Goal: Information Seeking & Learning: Learn about a topic

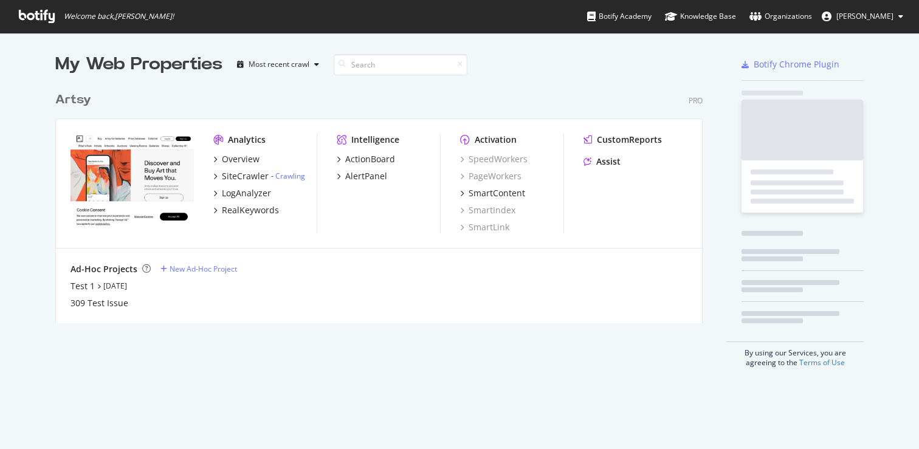
scroll to position [449, 919]
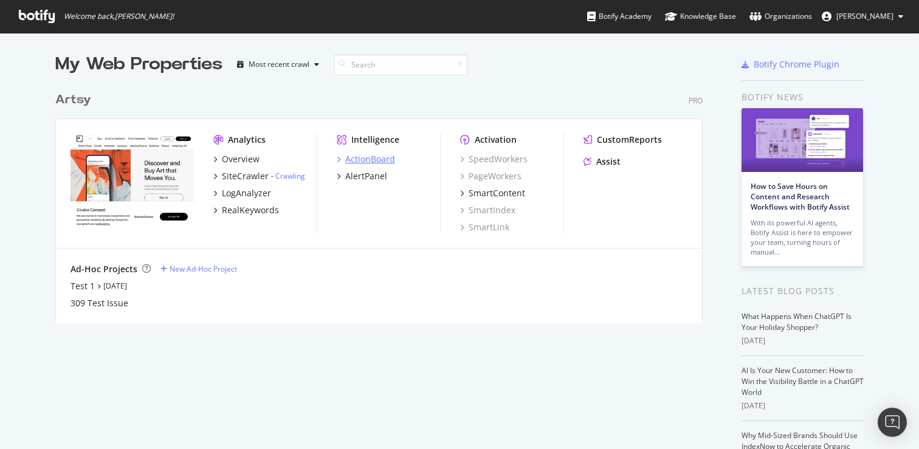
click at [370, 159] on div "ActionBoard" at bounding box center [370, 159] width 50 height 12
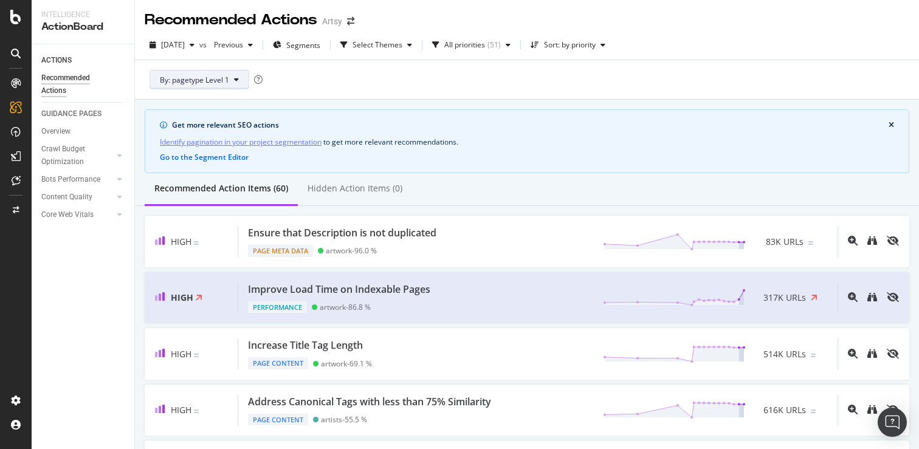
click at [238, 78] on button "By: pagetype Level 1" at bounding box center [200, 79] width 100 height 19
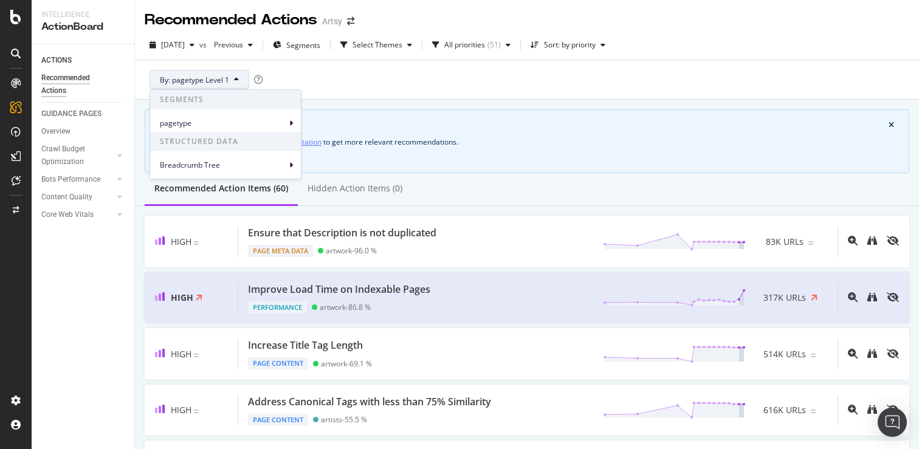
click at [308, 73] on div "By: pagetype Level 1" at bounding box center [527, 79] width 765 height 39
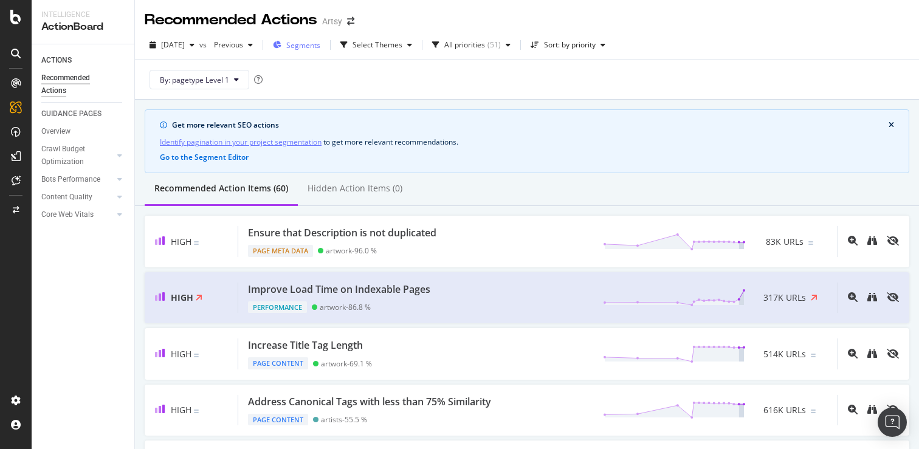
click at [320, 44] on span "Segments" at bounding box center [303, 45] width 34 height 10
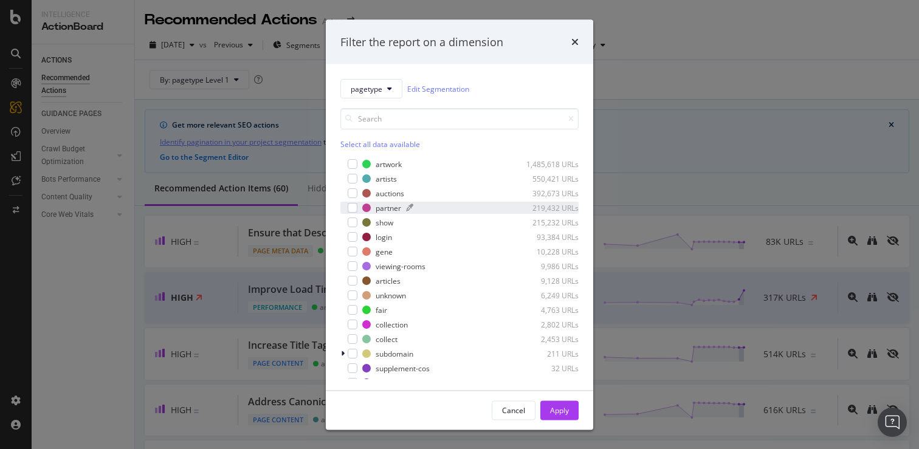
click at [399, 204] on div "partner" at bounding box center [389, 207] width 26 height 10
click at [563, 406] on div "Apply" at bounding box center [559, 410] width 19 height 10
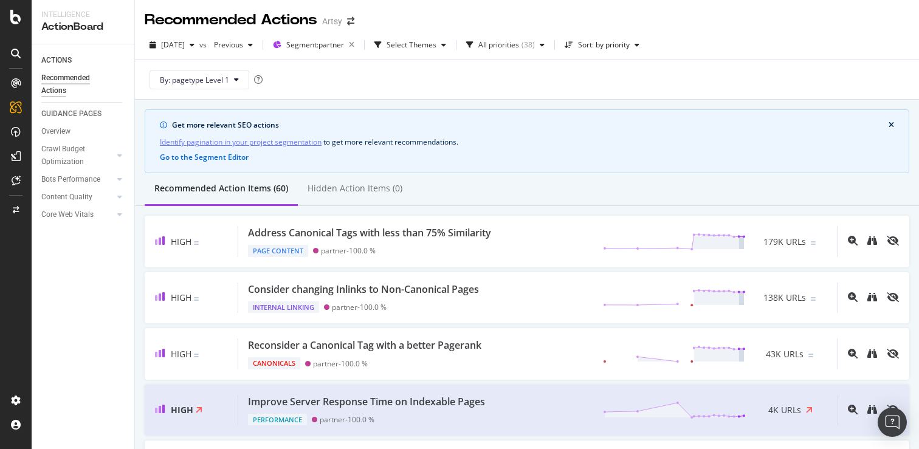
click at [586, 133] on div "Get more relevant SEO actions Identify pagination in your project segmentation …" at bounding box center [527, 141] width 765 height 64
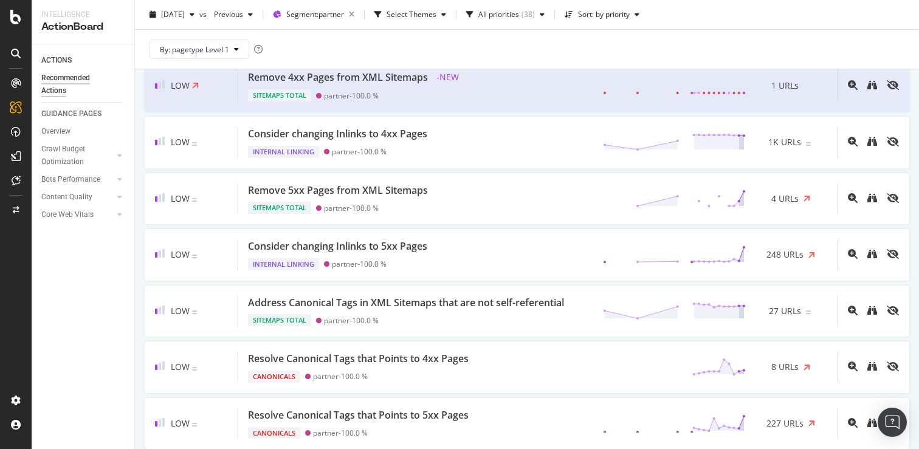
scroll to position [1698, 0]
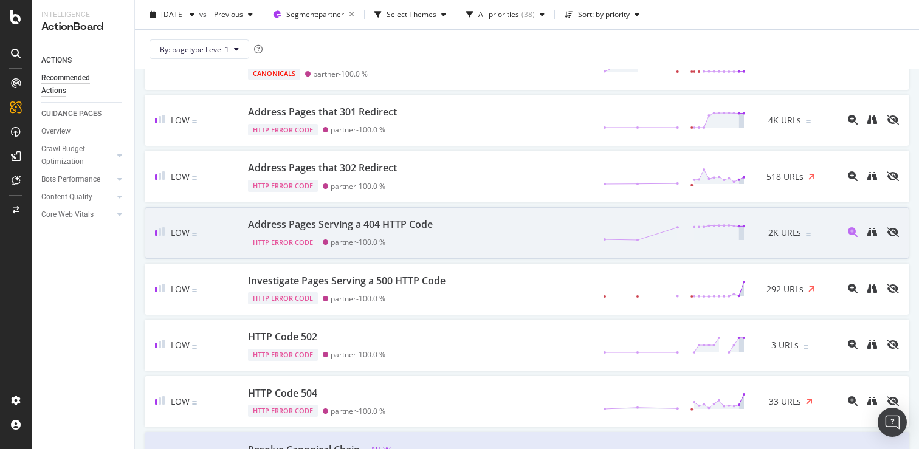
click at [407, 226] on div "Address Pages Serving a 404 HTTP Code" at bounding box center [340, 225] width 185 height 14
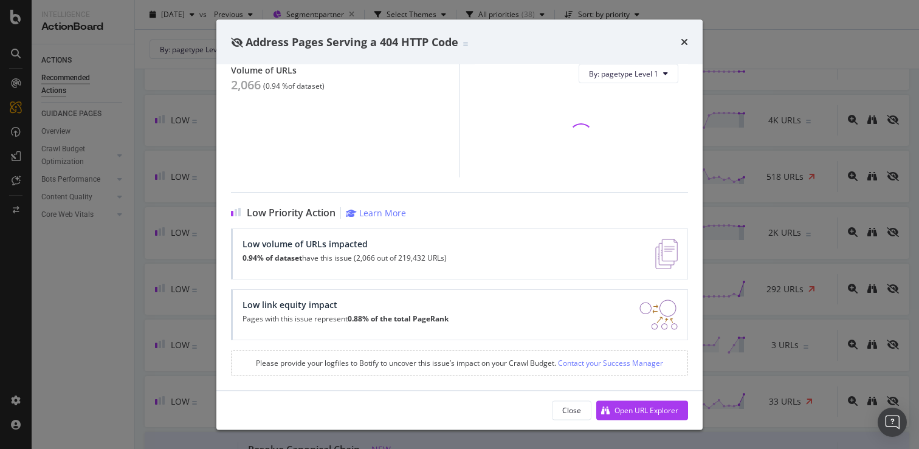
scroll to position [136, 0]
click at [650, 415] on div "Open URL Explorer" at bounding box center [647, 410] width 64 height 10
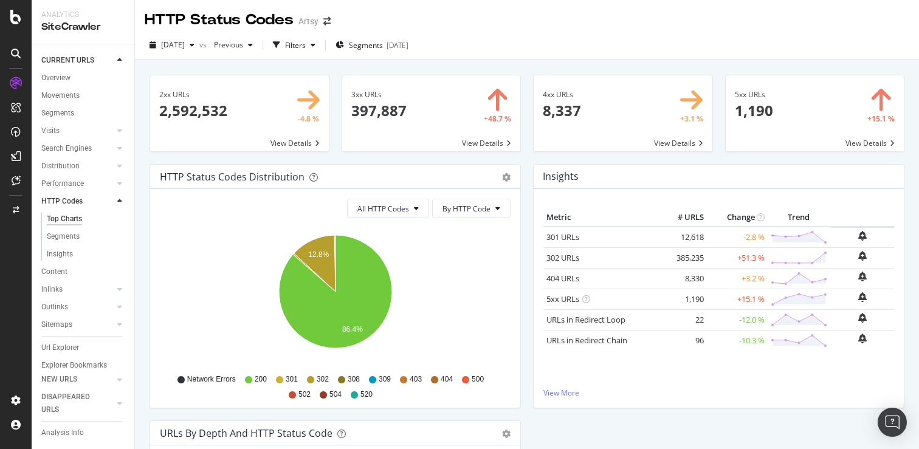
click at [600, 280] on div "404 URLs" at bounding box center [601, 279] width 109 height 12
click at [569, 280] on link "404 URLs" at bounding box center [563, 278] width 33 height 11
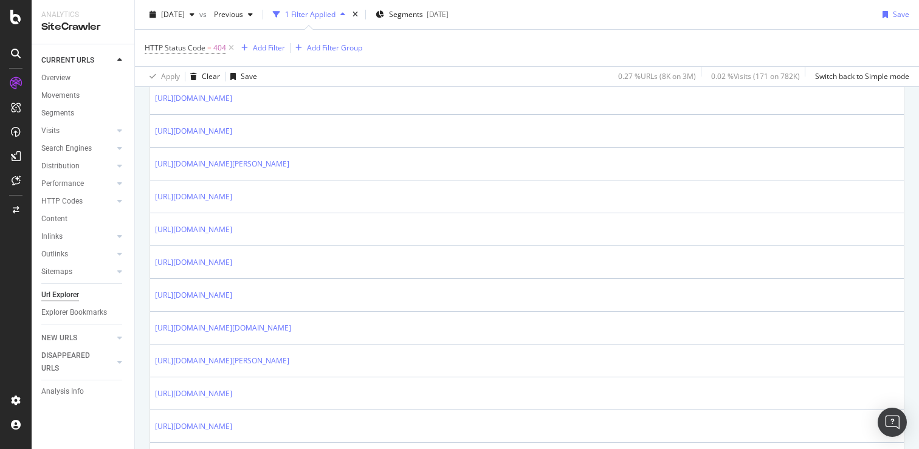
scroll to position [468, 0]
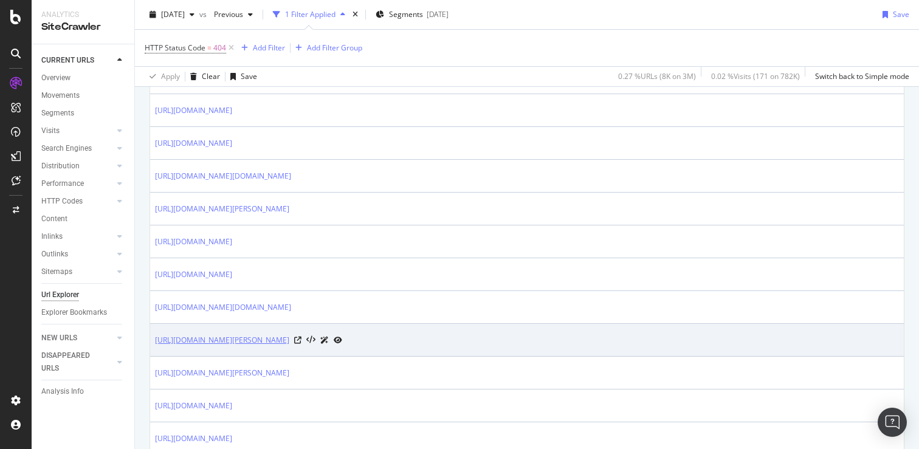
click at [230, 341] on link "https://www.artsy.net/tate" at bounding box center [222, 340] width 134 height 12
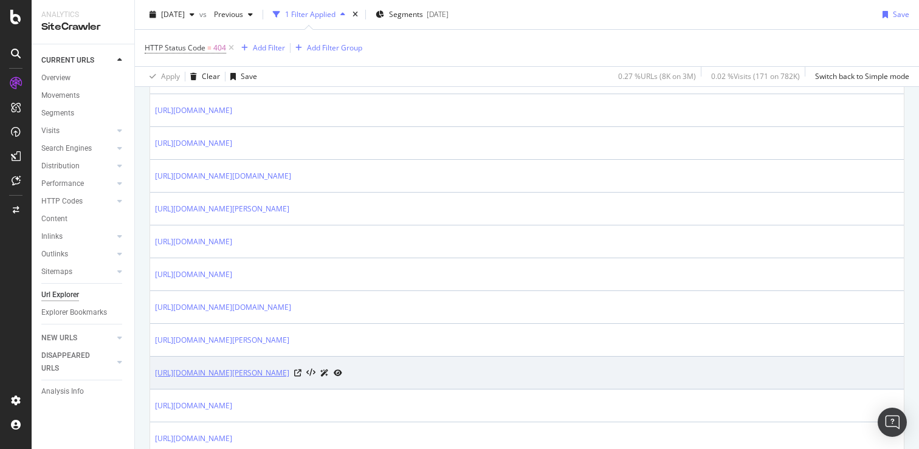
click at [240, 374] on link "[URL][DOMAIN_NAME][PERSON_NAME]" at bounding box center [222, 373] width 134 height 12
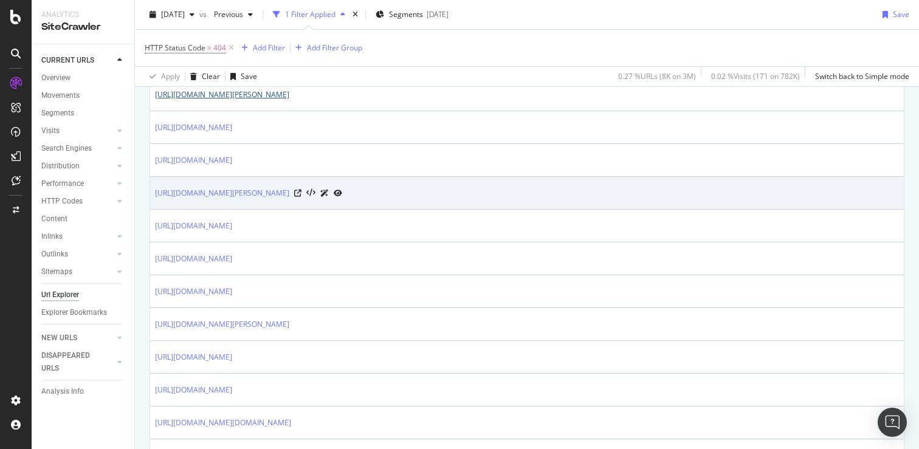
scroll to position [761, 0]
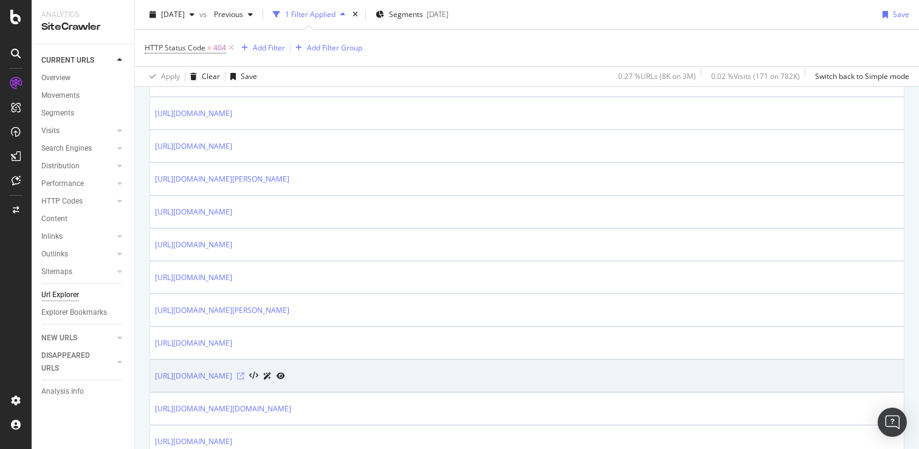
click at [244, 379] on icon at bounding box center [240, 376] width 7 height 7
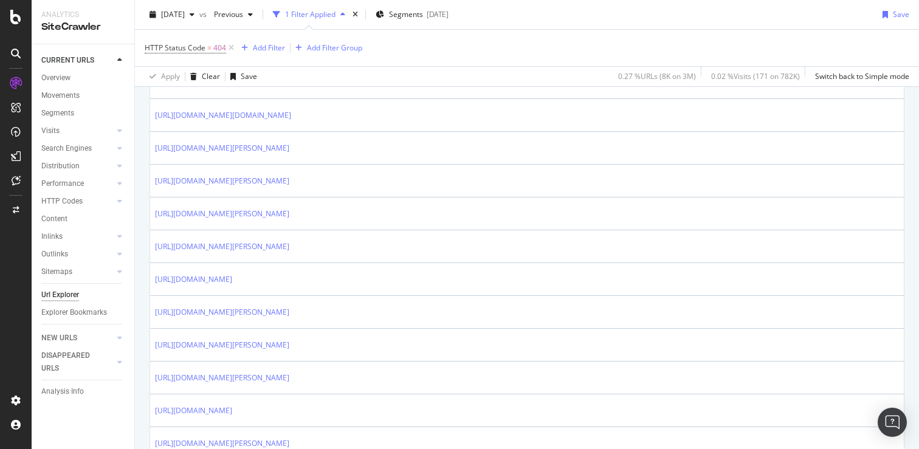
scroll to position [1416, 0]
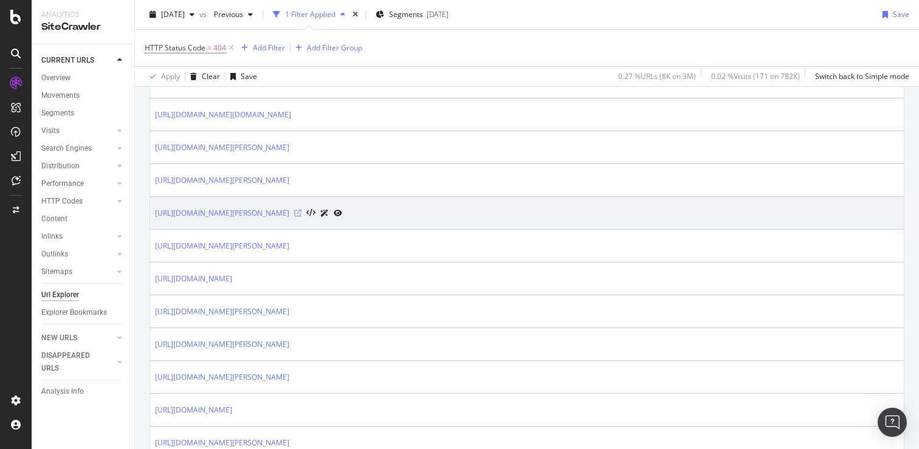
click at [296, 212] on icon at bounding box center [297, 213] width 7 height 7
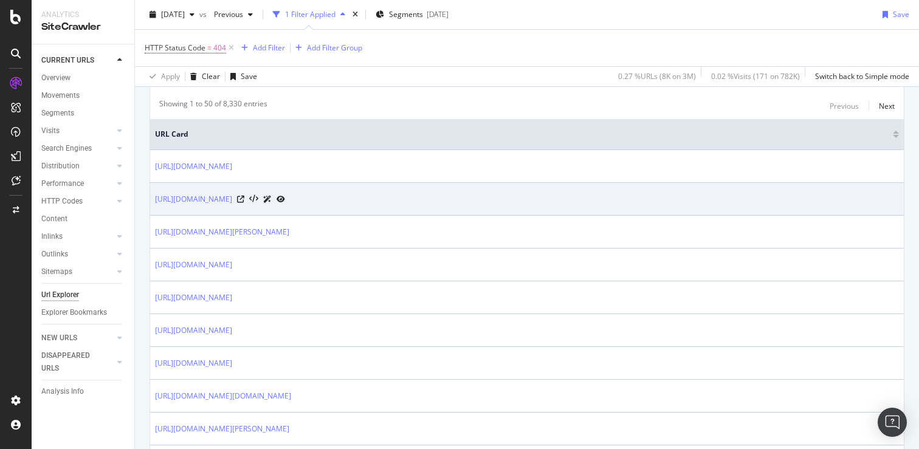
scroll to position [0, 0]
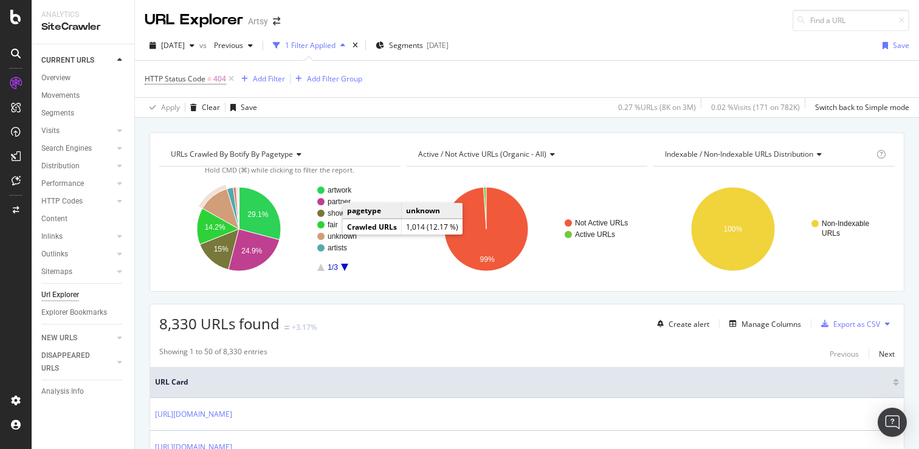
click at [322, 237] on circle "A chart." at bounding box center [320, 236] width 7 height 7
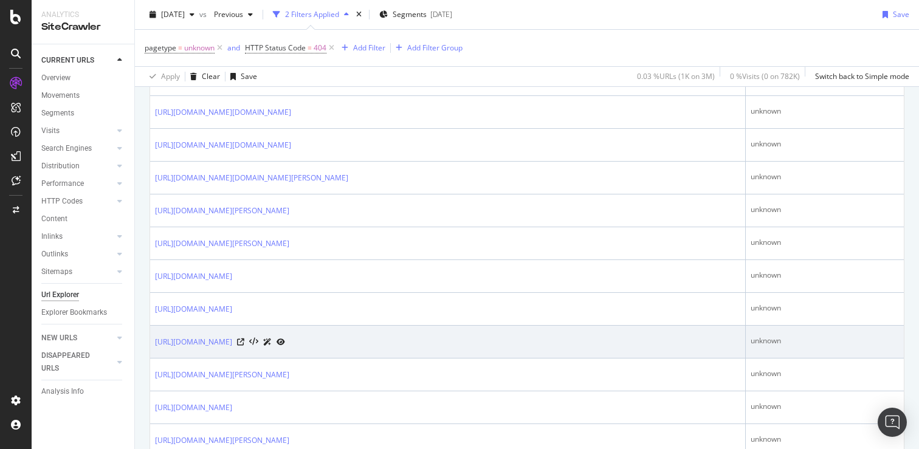
scroll to position [1337, 0]
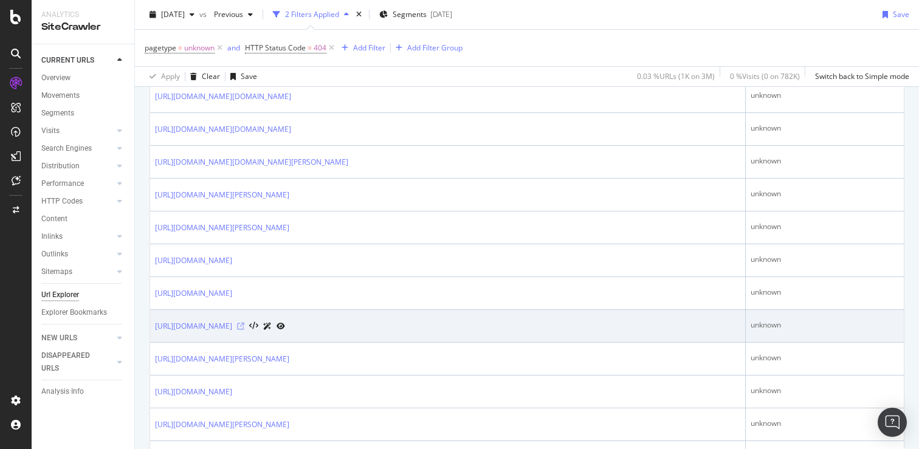
click at [244, 326] on icon at bounding box center [240, 326] width 7 height 7
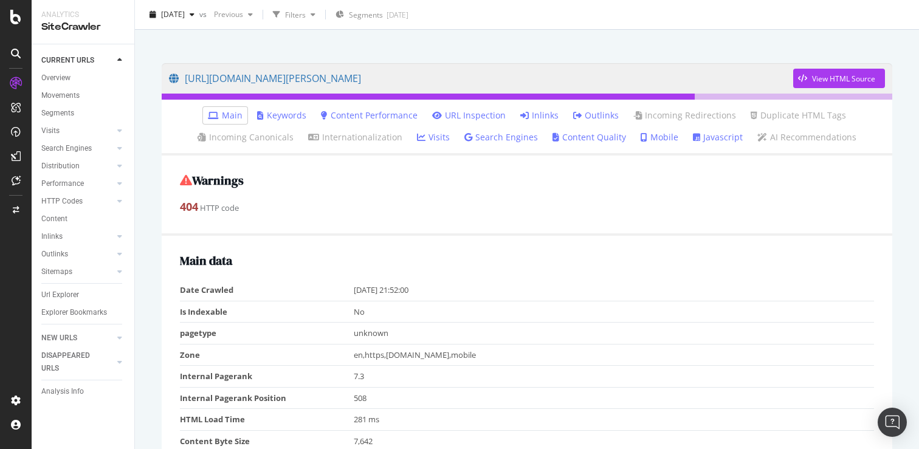
scroll to position [73, 0]
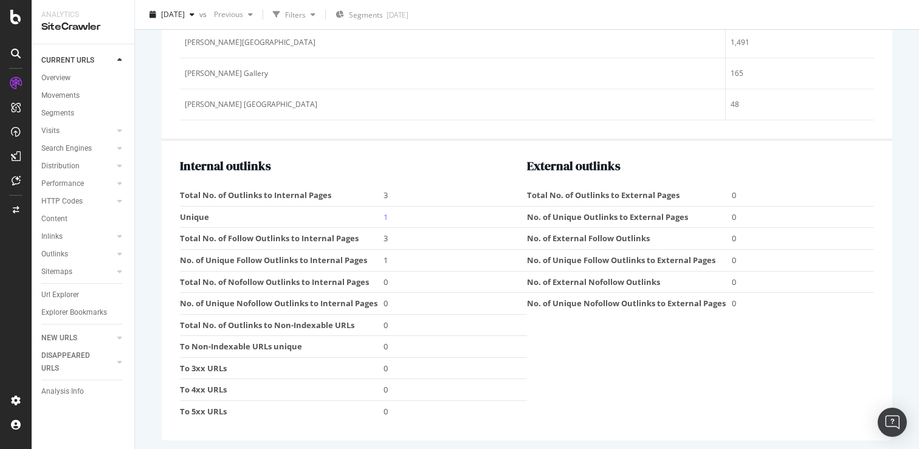
scroll to position [1493, 0]
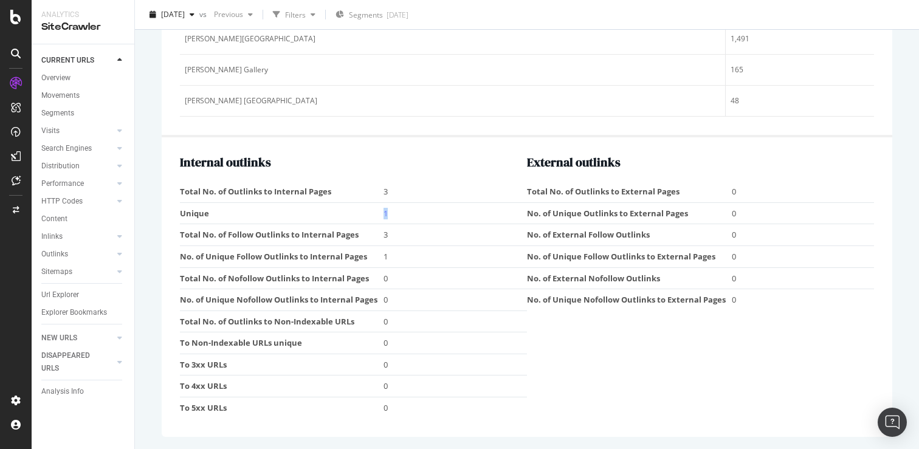
drag, startPoint x: 387, startPoint y: 212, endPoint x: 315, endPoint y: 221, distance: 72.3
click at [317, 221] on tr "Unique 1" at bounding box center [353, 213] width 347 height 22
click at [333, 194] on td "Total No. of Outlinks to Internal Pages" at bounding box center [282, 191] width 204 height 21
click at [385, 194] on td "3" at bounding box center [455, 191] width 143 height 21
click at [385, 187] on td "3" at bounding box center [455, 191] width 143 height 21
